Goal: Communication & Community: Answer question/provide support

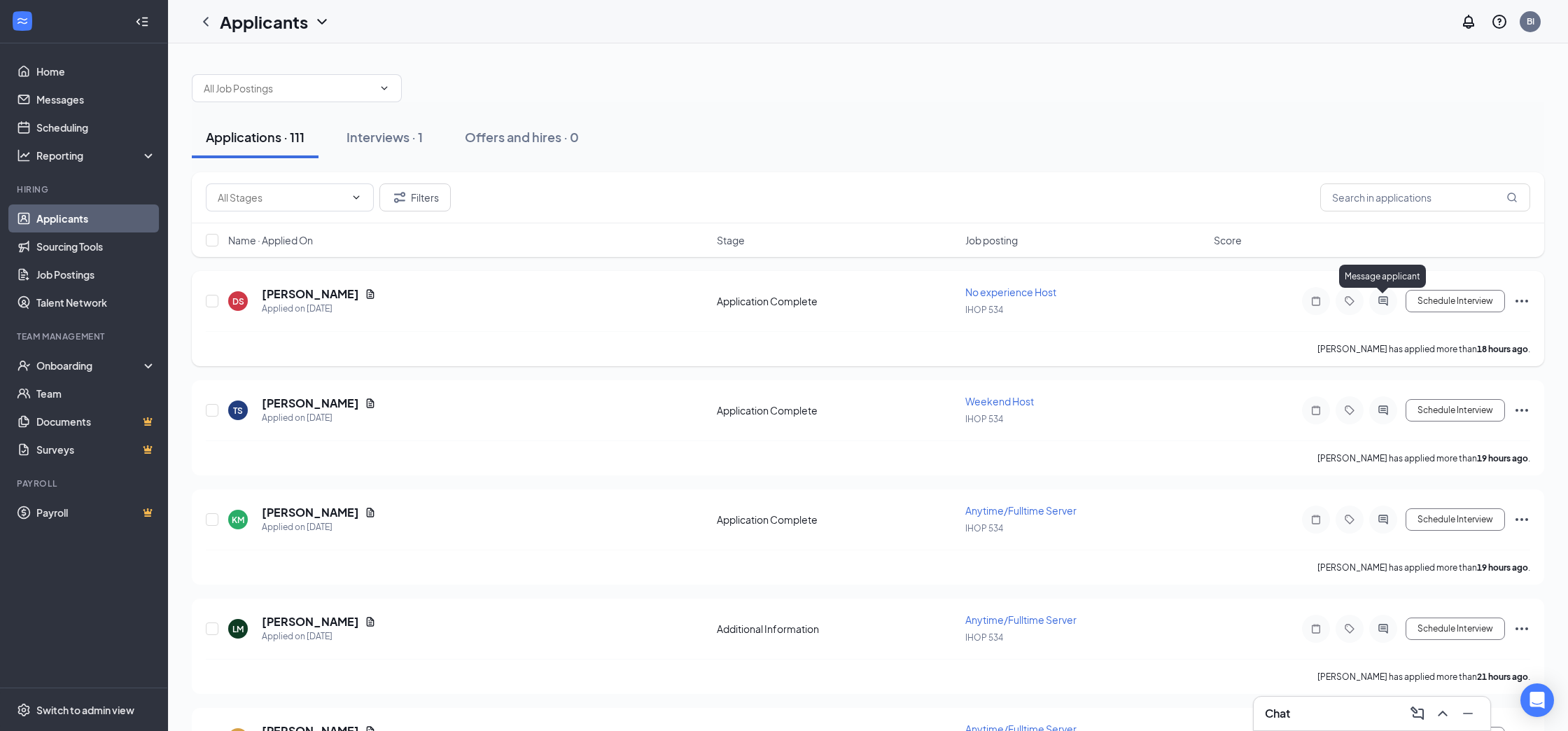
click at [1383, 299] on icon "ActiveChat" at bounding box center [1383, 301] width 9 height 9
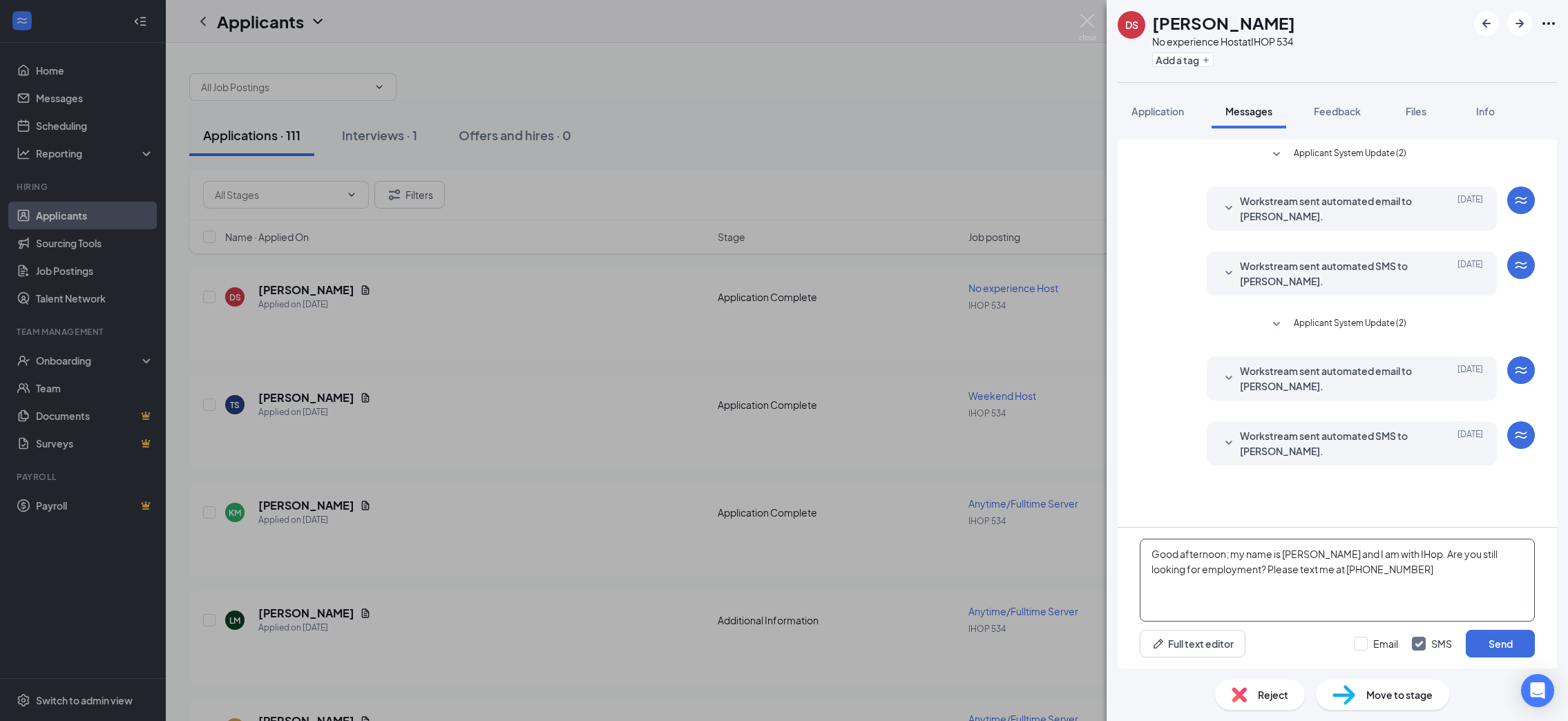
click at [1296, 567] on textarea "Good afternoon; my name is [PERSON_NAME] and I am with IHop. Are you still look…" at bounding box center [1337, 580] width 395 height 83
drag, startPoint x: 1229, startPoint y: 605, endPoint x: 1149, endPoint y: 558, distance: 92.8
click at [1149, 558] on textarea "Good afternoon; my name is [PERSON_NAME] and I am with IHop. Are you still look…" at bounding box center [1337, 580] width 395 height 83
type textarea "Good afternoon; my name is [PERSON_NAME] and I am with IHop. Are you still look…"
click at [1505, 634] on button "Send" at bounding box center [1500, 643] width 69 height 28
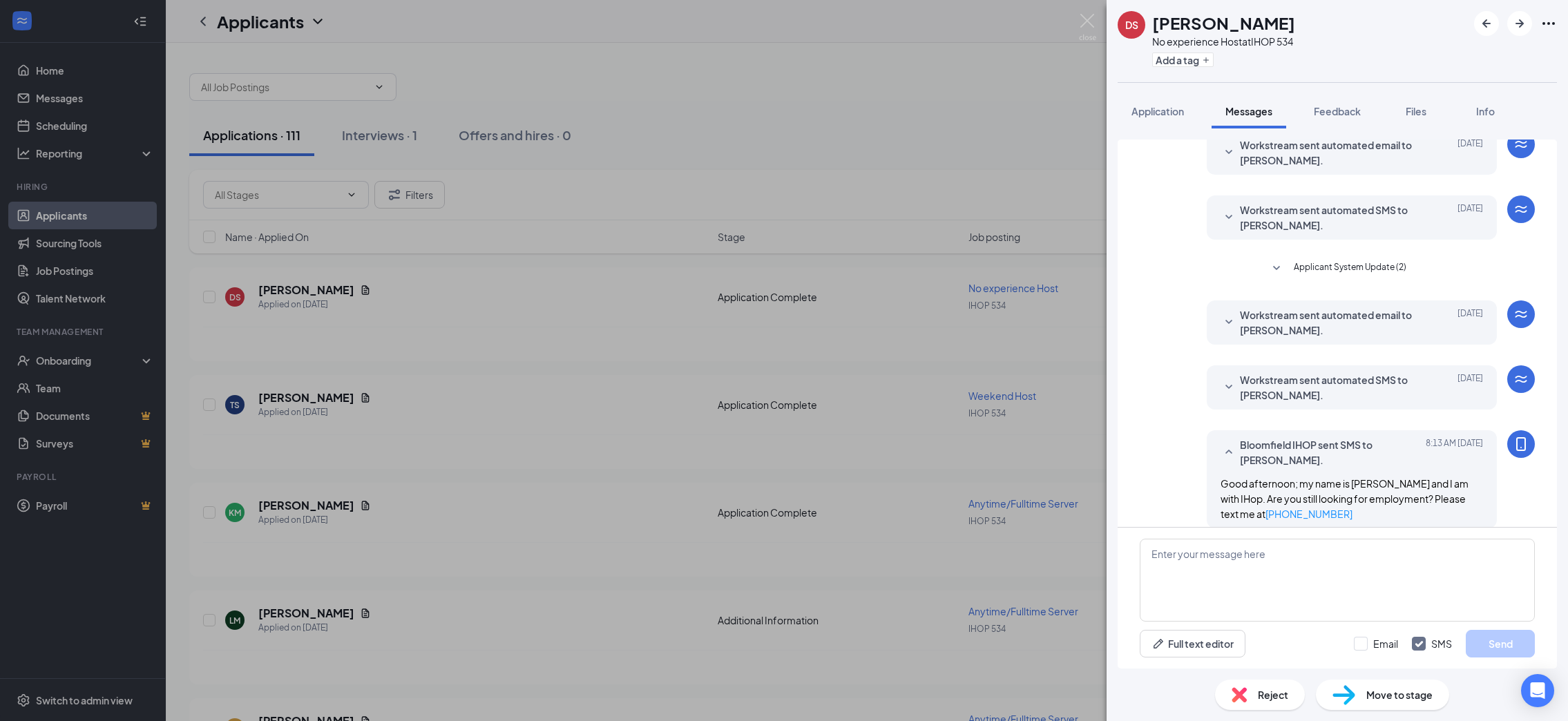
scroll to position [86, 0]
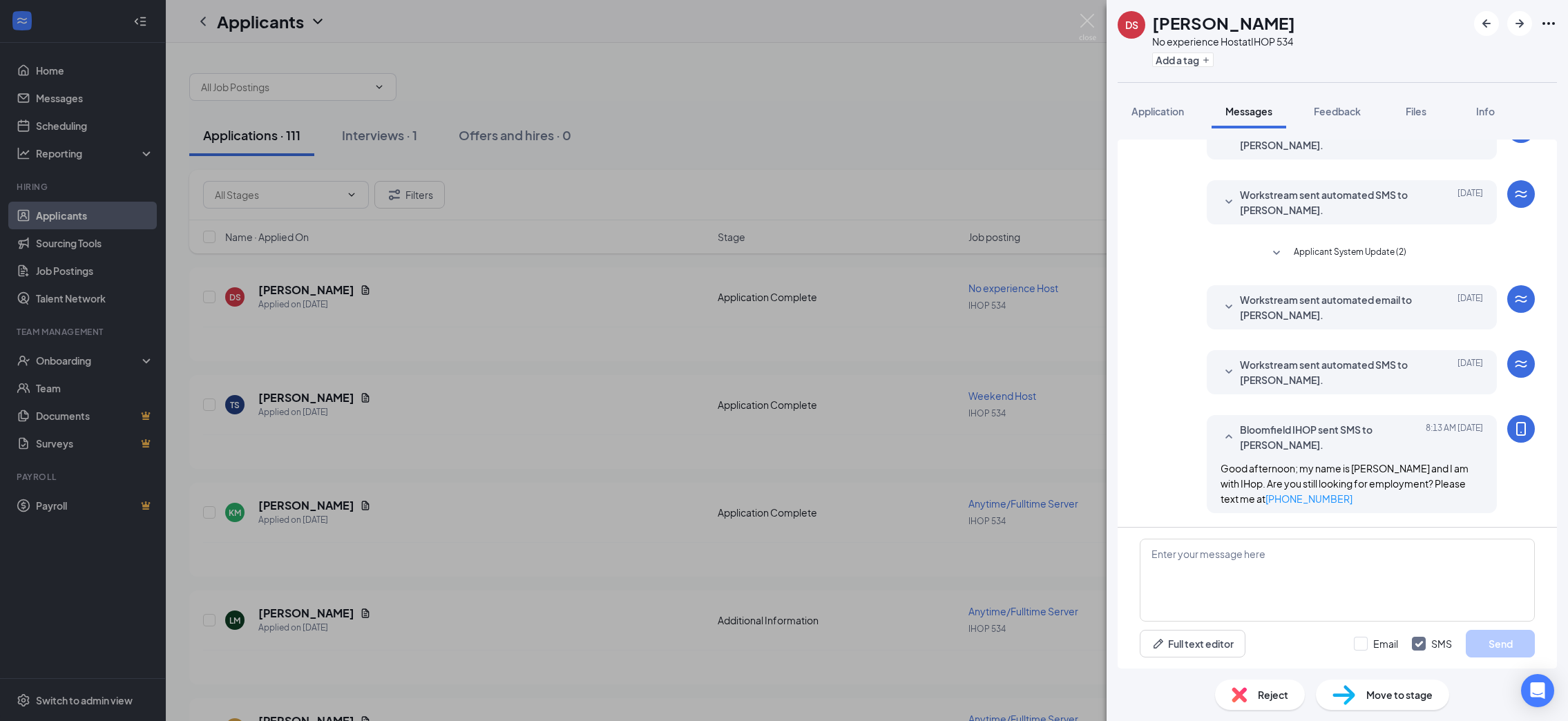
click at [856, 361] on div "DS [PERSON_NAME] No experience Host at IHOP 534 Add a tag Application Messages …" at bounding box center [784, 360] width 1568 height 721
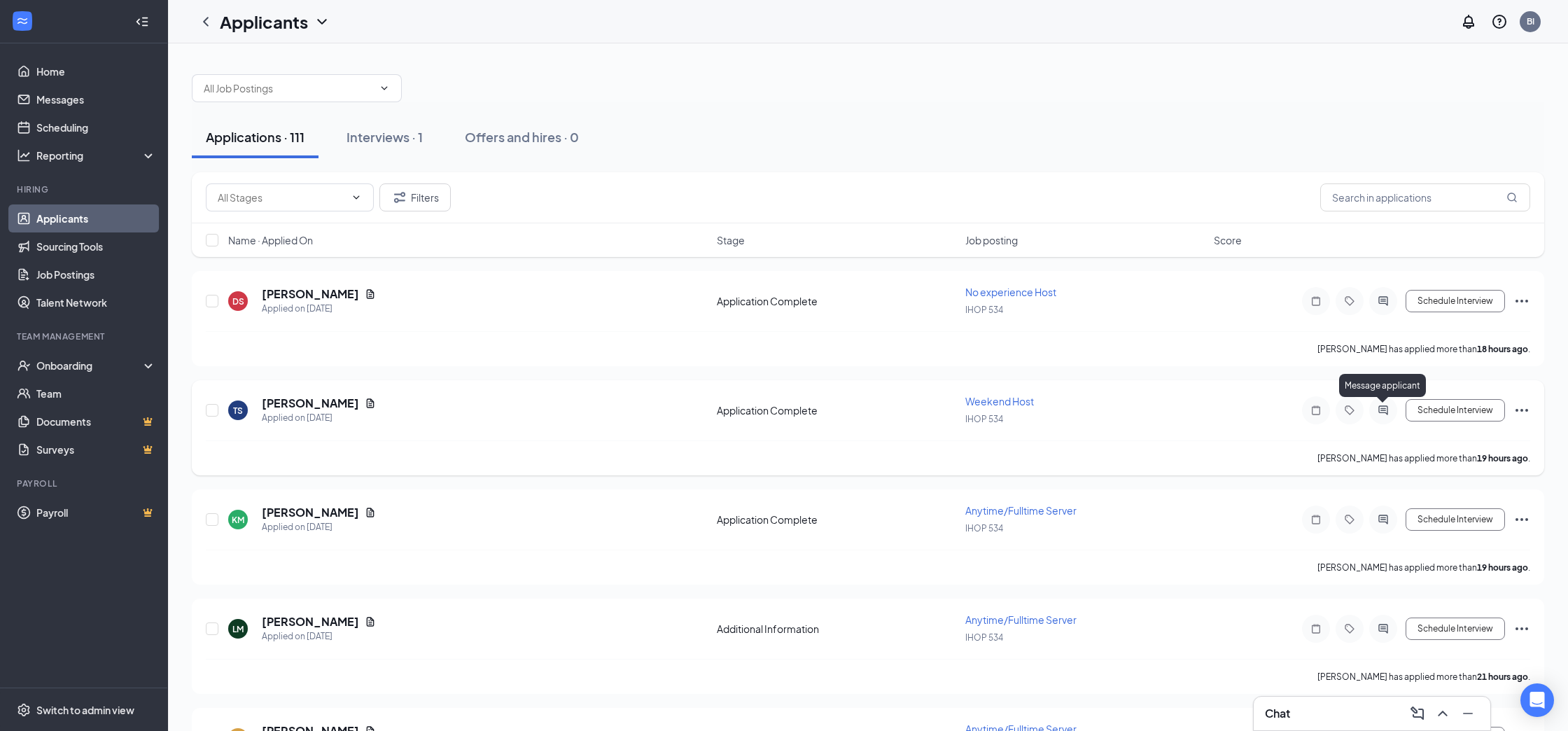
click at [1379, 414] on icon "ActiveChat" at bounding box center [1383, 410] width 17 height 11
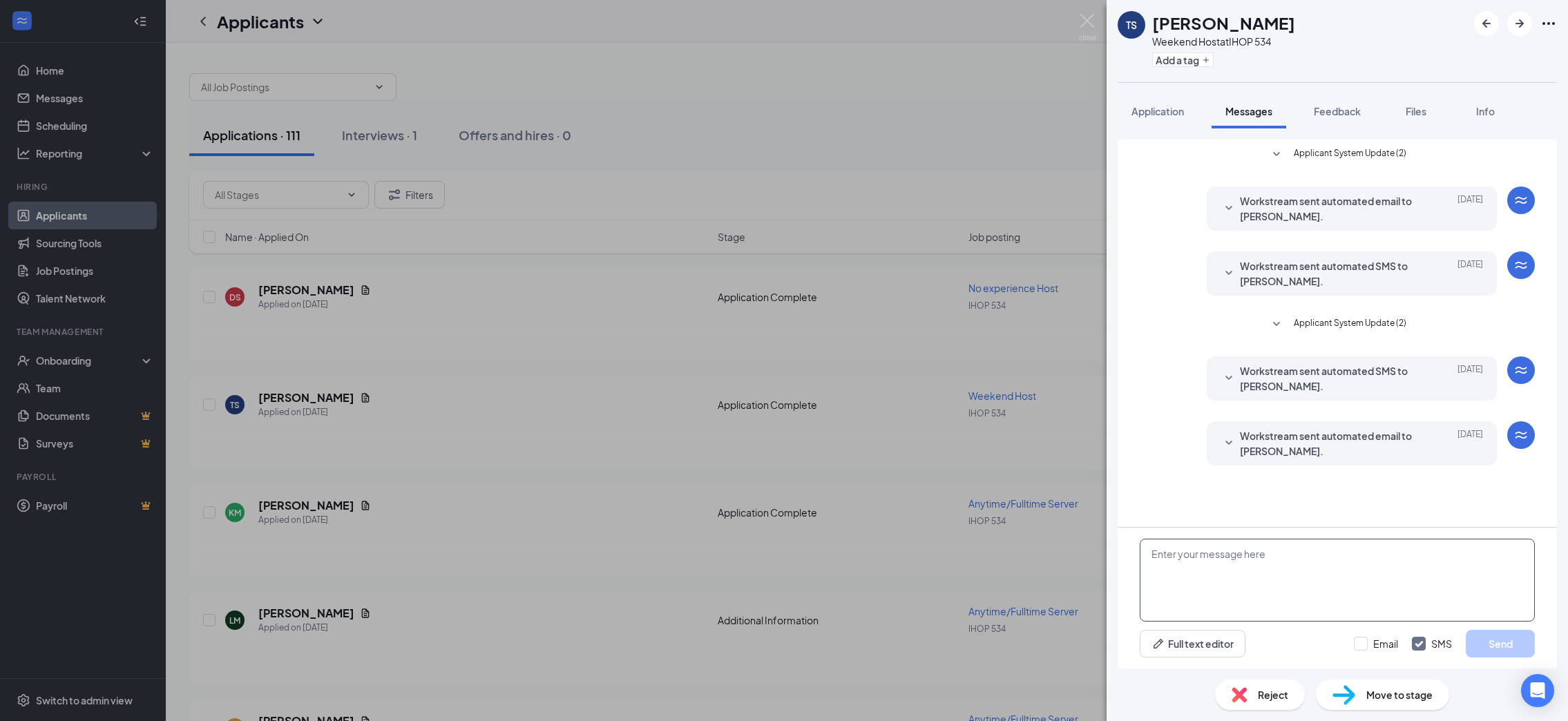
click at [1312, 566] on textarea at bounding box center [1337, 580] width 395 height 83
paste textarea "Good afternoon; my name is [PERSON_NAME] and I am with IHop. Are you still look…"
type textarea "Good afternoon; my name is [PERSON_NAME] and I am with IHop. Are you still look…"
click at [1493, 650] on button "Send" at bounding box center [1500, 643] width 69 height 28
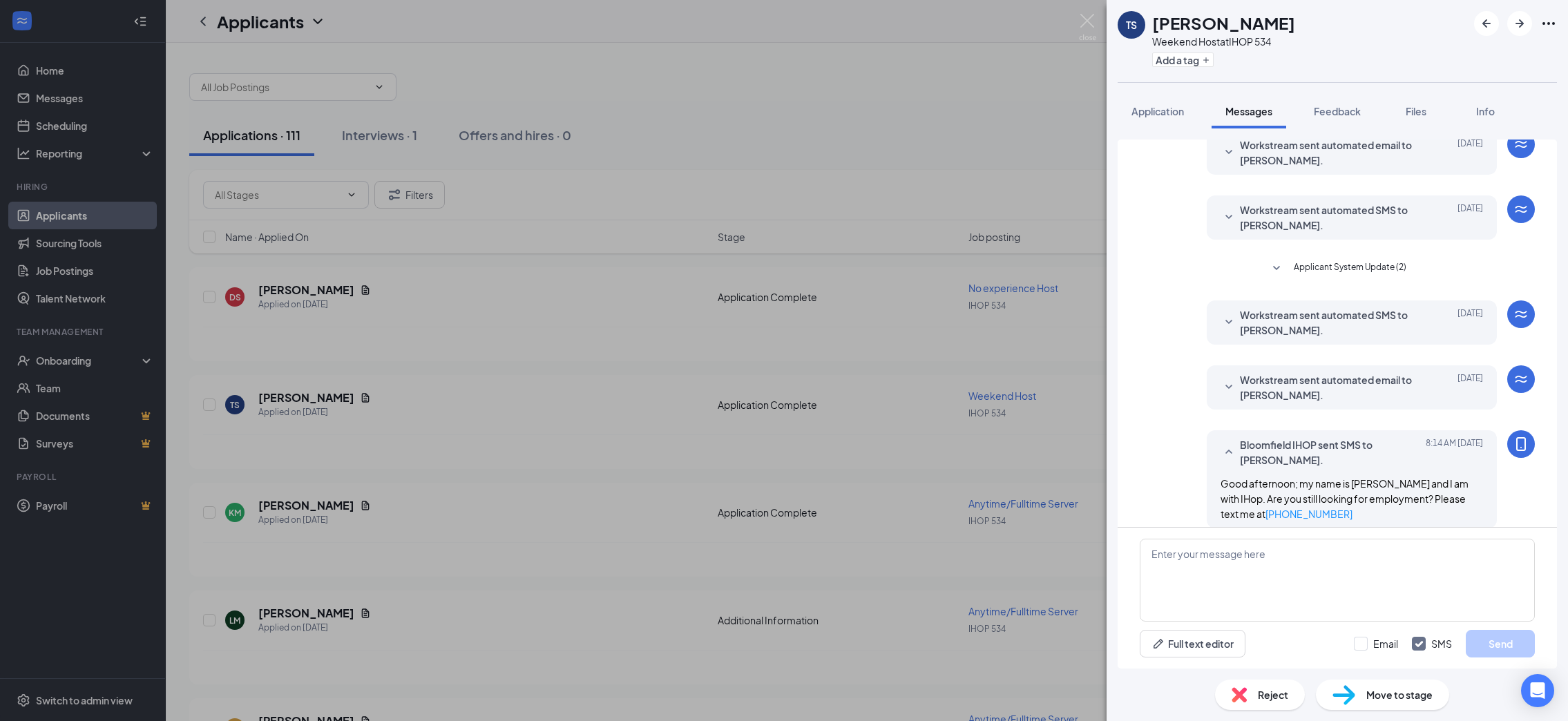
scroll to position [86, 0]
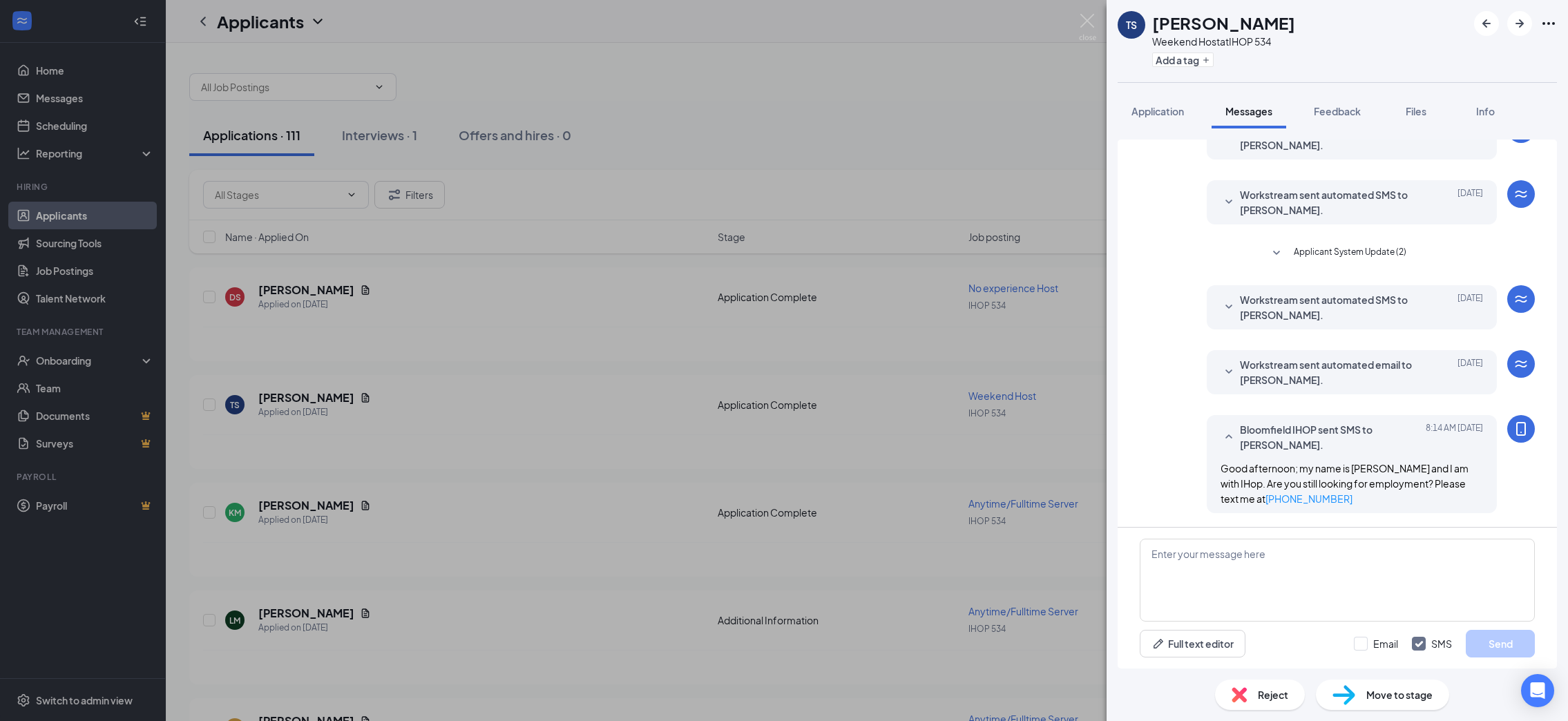
click at [1040, 478] on div "TS [PERSON_NAME] Weekend Host at IHOP 534 Add a tag Application Messages Feedba…" at bounding box center [784, 360] width 1568 height 721
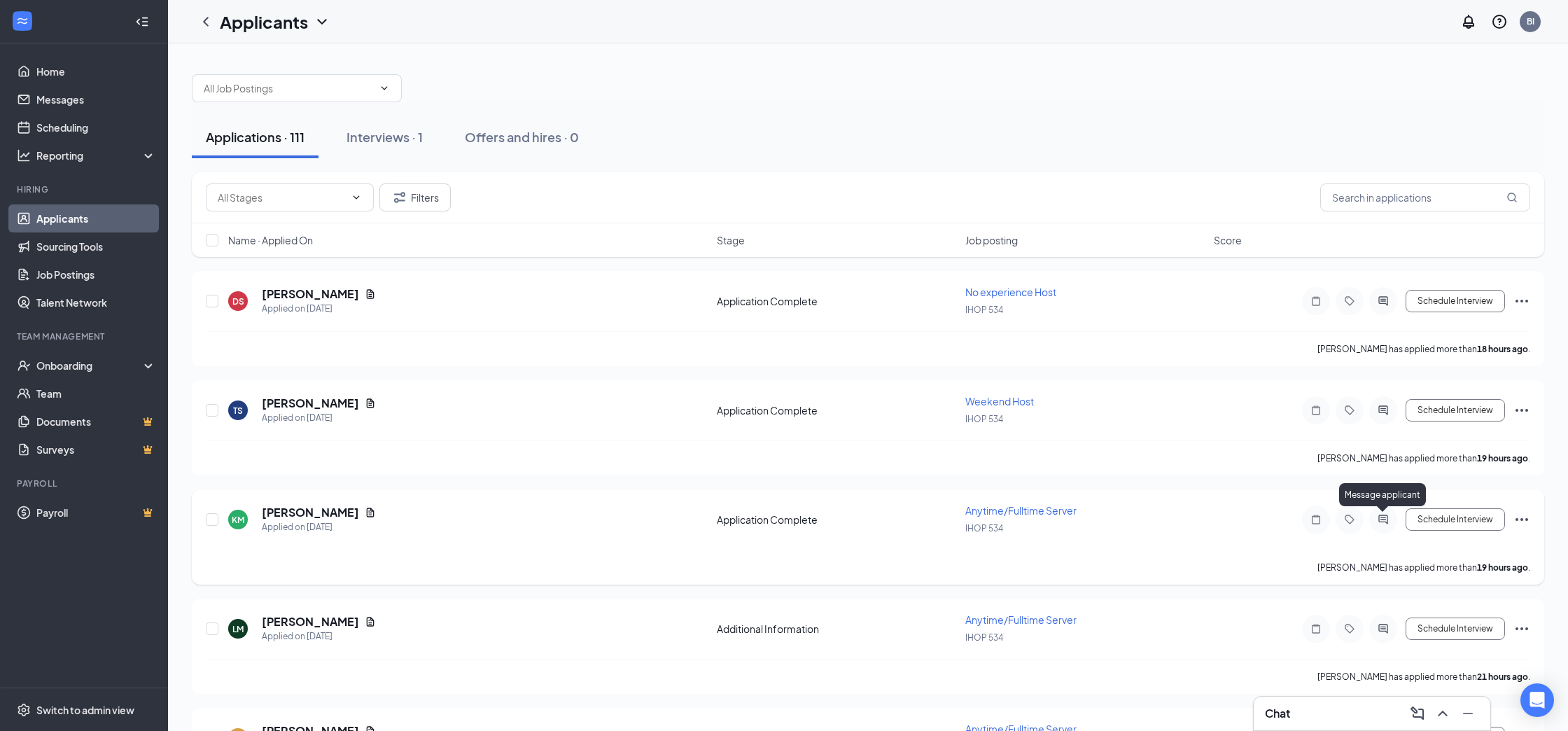
click at [1381, 518] on icon "ActiveChat" at bounding box center [1383, 520] width 17 height 11
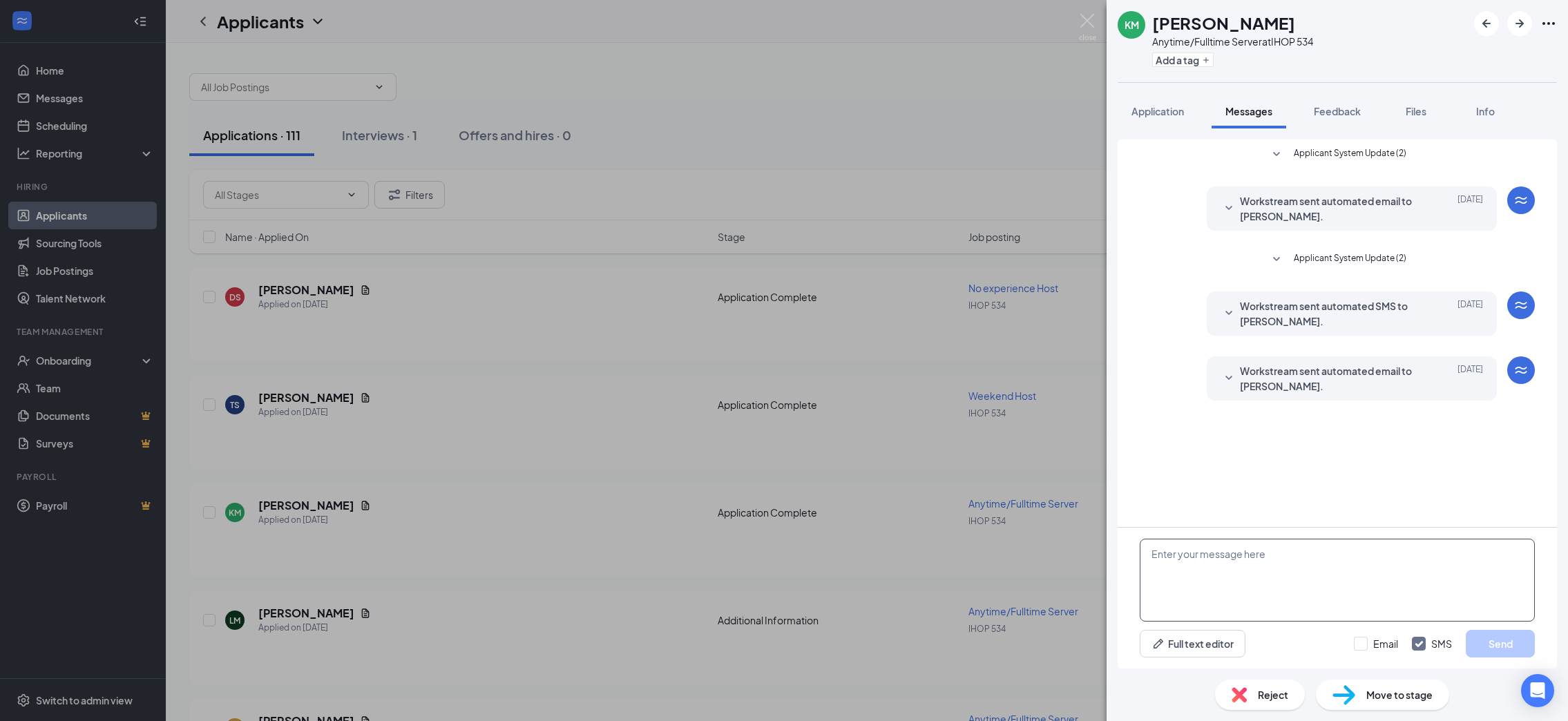
click at [1322, 554] on textarea at bounding box center [1337, 580] width 395 height 83
type textarea "Good afternoon; my name is [PERSON_NAME] and I am with IHop. Are you still look…"
click at [1507, 644] on button "Send" at bounding box center [1500, 643] width 69 height 28
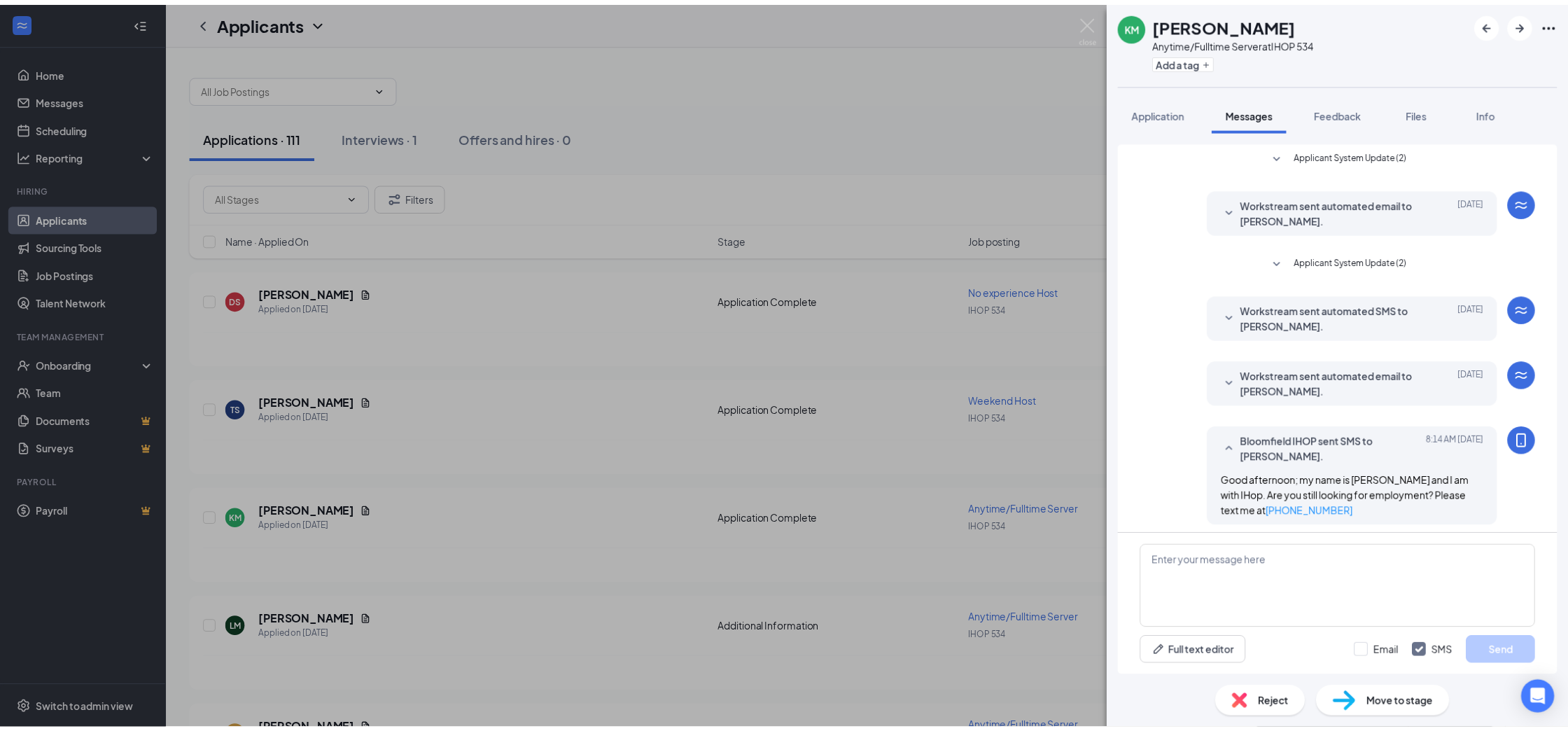
scroll to position [21, 0]
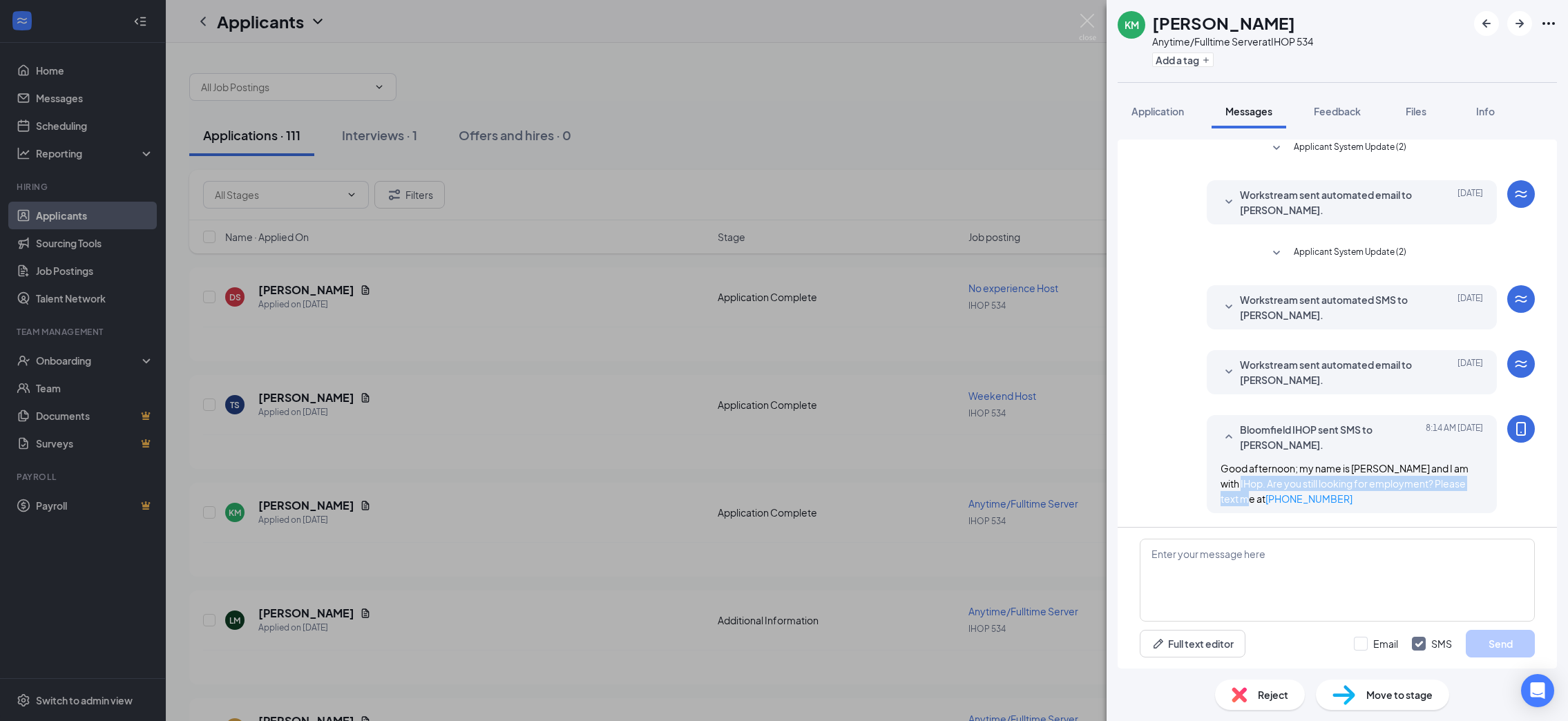
drag, startPoint x: 759, startPoint y: 472, endPoint x: 659, endPoint y: 413, distance: 116.1
click at [752, 479] on div "KM [PERSON_NAME] Anytime/Fulltime Server at IHOP 534 Add a tag Application Mess…" at bounding box center [784, 360] width 1568 height 721
